Goal: Transaction & Acquisition: Purchase product/service

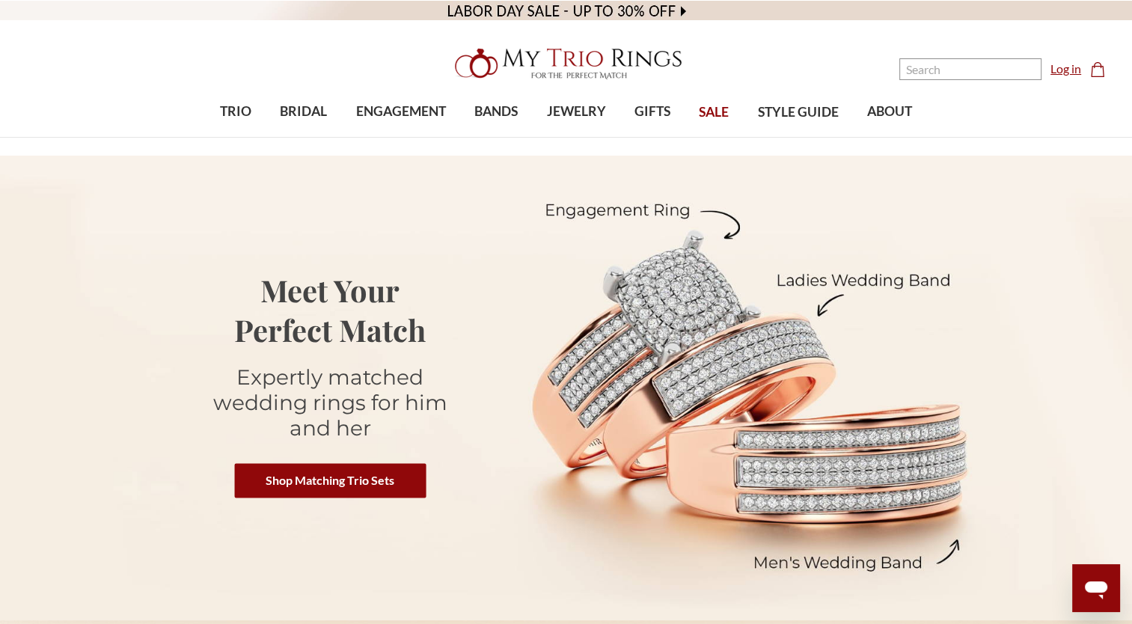
click at [1059, 61] on link "Log in" at bounding box center [1065, 69] width 31 height 18
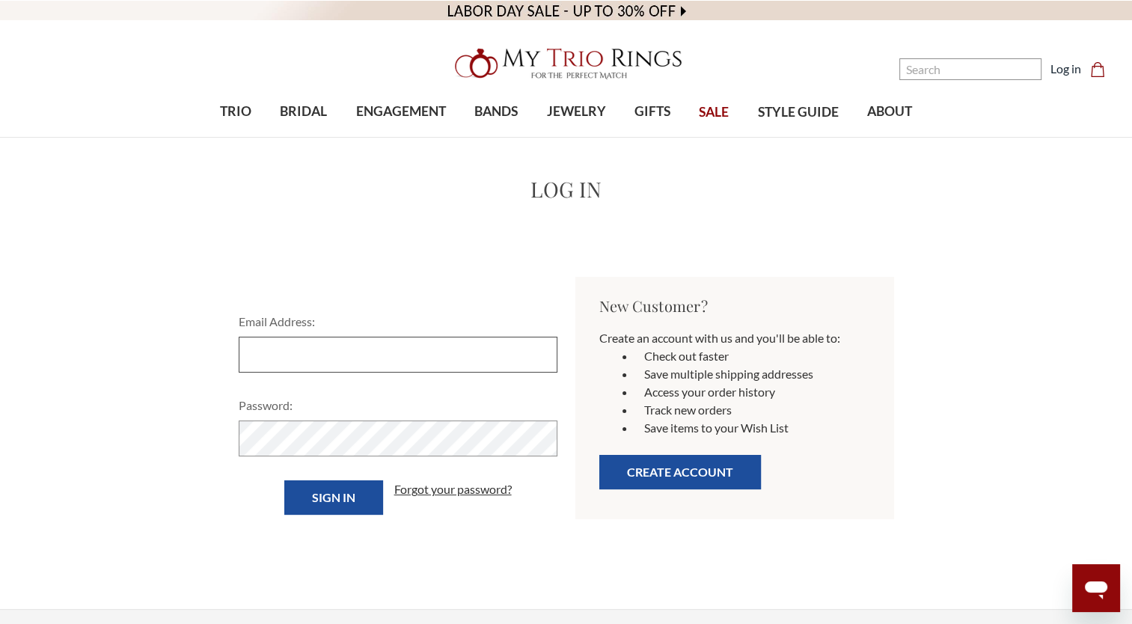
click at [458, 343] on input "Email Address:" at bounding box center [398, 355] width 319 height 36
type input "[EMAIL_ADDRESS][DOMAIN_NAME]"
click at [284, 480] on input "Sign in" at bounding box center [333, 497] width 99 height 34
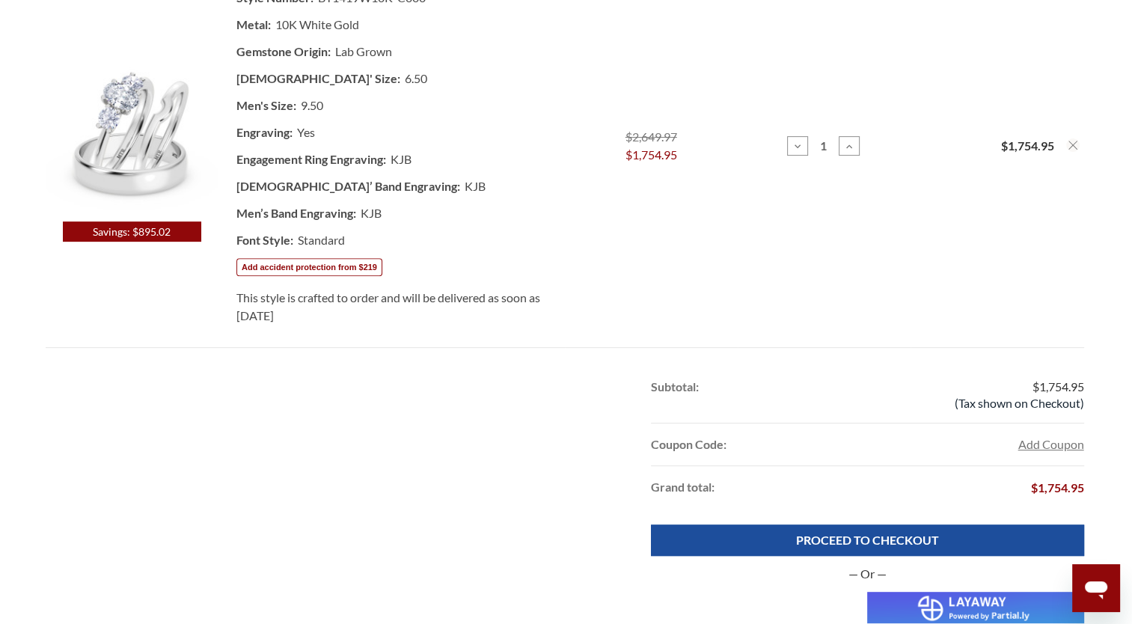
scroll to position [539, 0]
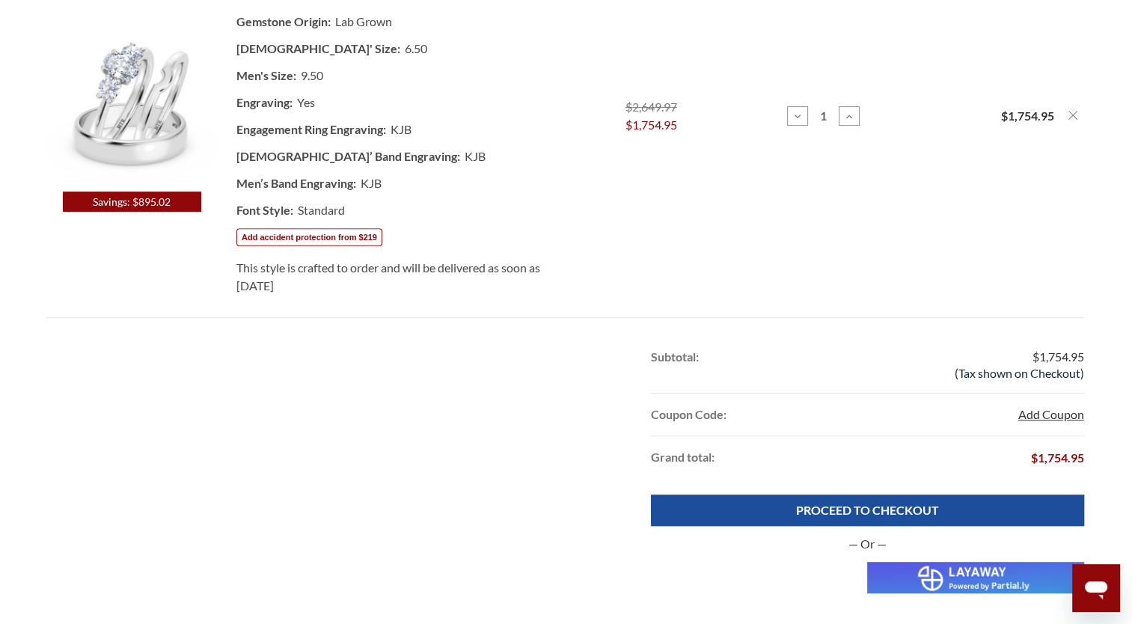
click at [1050, 411] on button "Add Coupon" at bounding box center [1050, 414] width 66 height 18
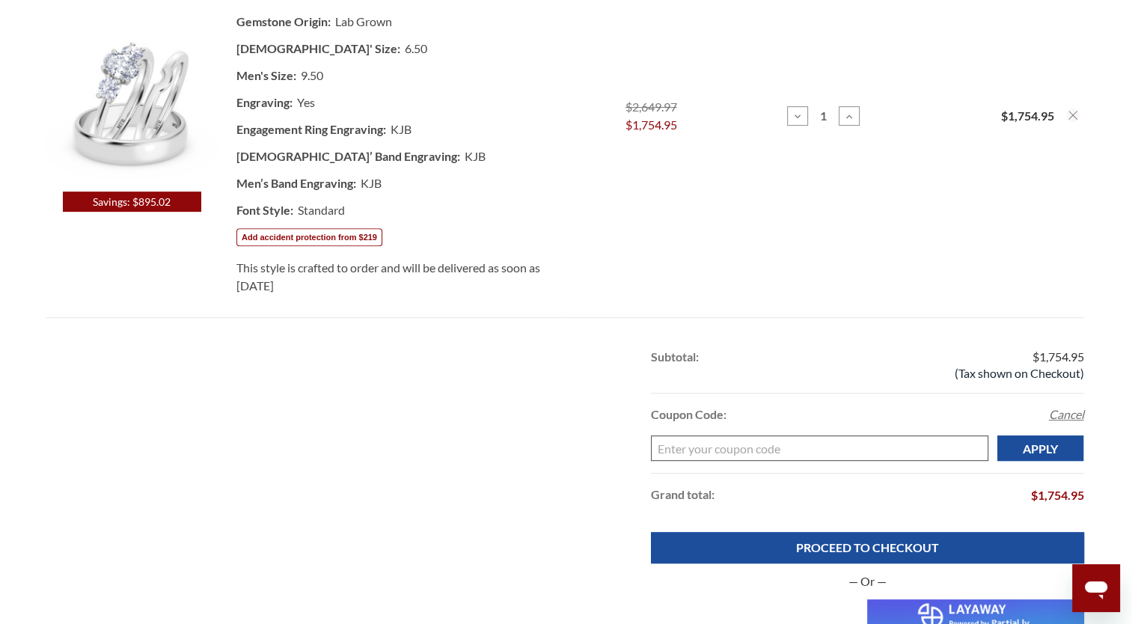
click at [945, 447] on input "Enter your coupon code" at bounding box center [819, 447] width 337 height 25
type input "w"
type input "WELCOME10-7H6T"
click at [1043, 445] on input "Apply" at bounding box center [1040, 447] width 87 height 25
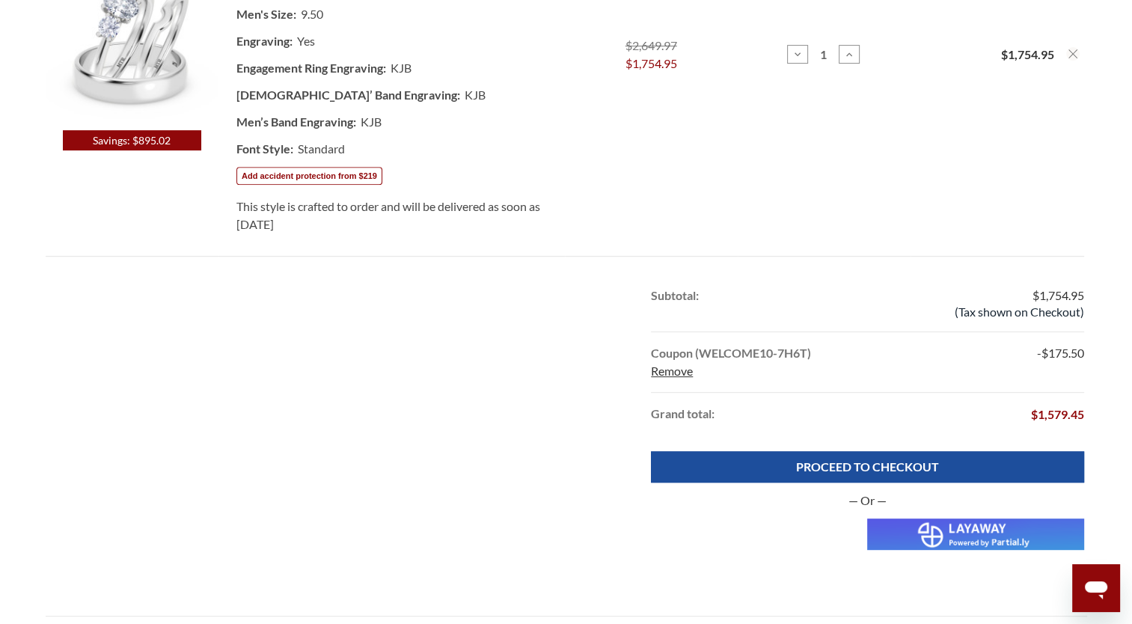
click at [1043, 445] on div "Subtotal: $1,754.95 (Tax shown on Checkout) Coupon (WELCOME10-7H6T) Remove -$17…" at bounding box center [566, 363] width 1041 height 177
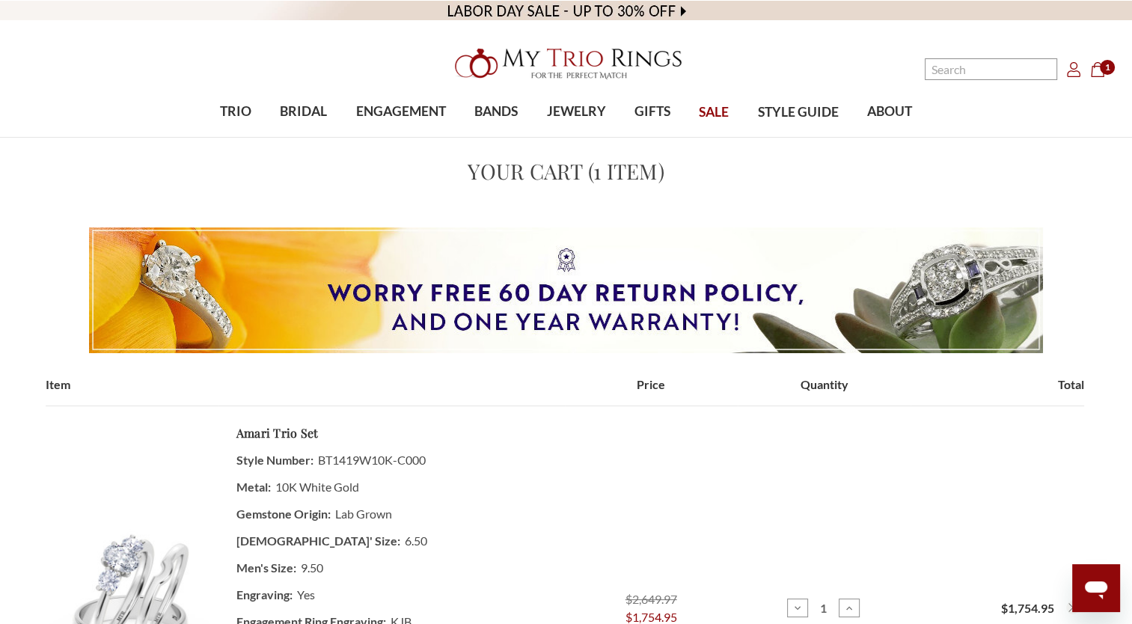
click at [1073, 63] on use "Account" at bounding box center [1073, 69] width 13 height 15
click at [855, 34] on nav "Search Search Search Account Account Cart Cart 1" at bounding box center [981, 69] width 283 height 138
